Goal: Information Seeking & Learning: Learn about a topic

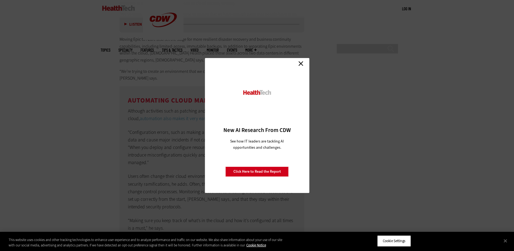
scroll to position [1240, 0]
click at [302, 67] on link "Close" at bounding box center [301, 63] width 8 height 8
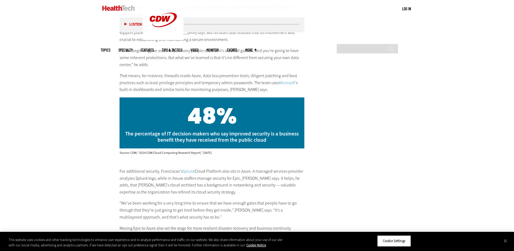
scroll to position [1051, 0]
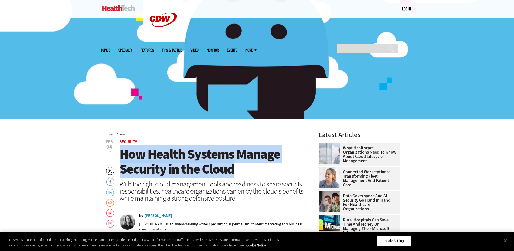
drag, startPoint x: 119, startPoint y: 154, endPoint x: 256, endPoint y: 167, distance: 138.4
copy span "How Health Systems Manage Security in the Cloud"
